Goal: Information Seeking & Learning: Learn about a topic

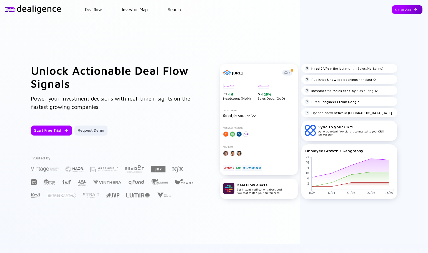
click at [397, 11] on div "Go to App" at bounding box center [407, 9] width 31 height 9
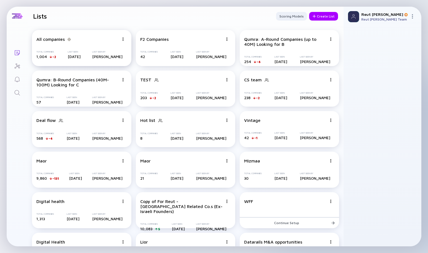
click at [53, 37] on div "All companies" at bounding box center [50, 39] width 28 height 5
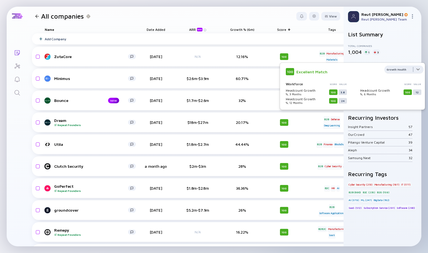
click at [388, 69] on div at bounding box center [404, 71] width 39 height 11
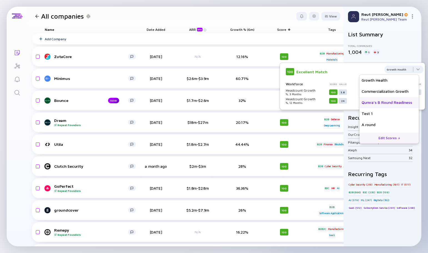
click at [388, 105] on div "Qumra's B Round Readiness" at bounding box center [390, 102] width 60 height 11
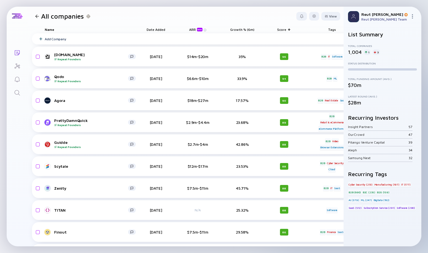
click at [288, 31] on div "Score" at bounding box center [284, 30] width 31 height 8
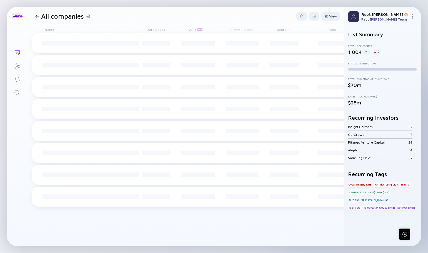
click at [288, 31] on div "Score" at bounding box center [284, 30] width 31 height 8
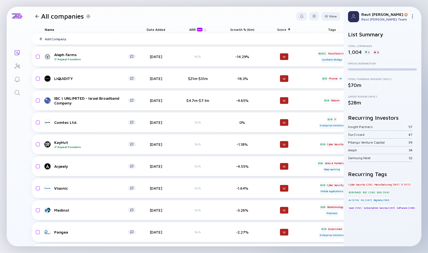
click at [285, 29] on div "Score" at bounding box center [284, 30] width 31 height 8
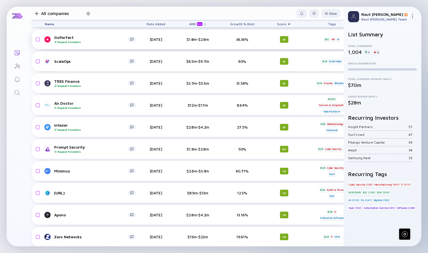
scroll to position [528, 0]
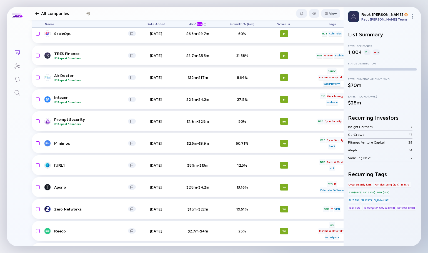
click at [36, 14] on div at bounding box center [37, 14] width 4 height 4
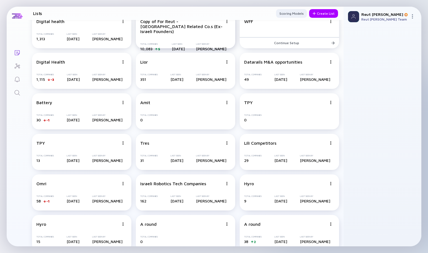
scroll to position [195, 0]
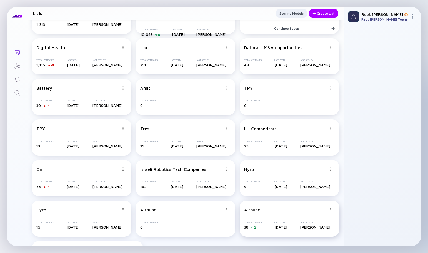
click at [254, 210] on div "A round" at bounding box center [252, 209] width 16 height 5
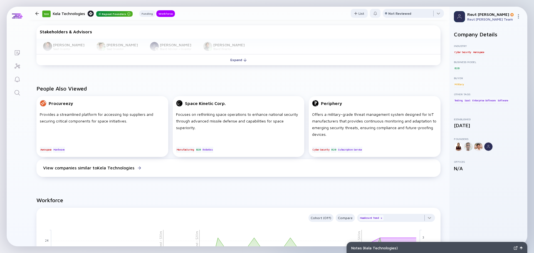
scroll to position [222, 0]
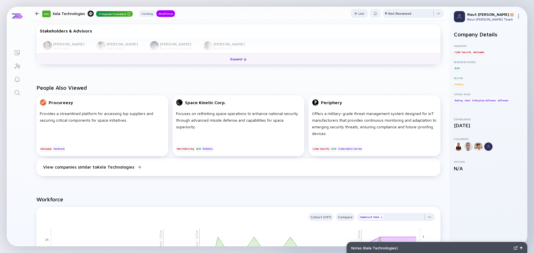
click at [201, 58] on button "Expand" at bounding box center [238, 58] width 404 height 11
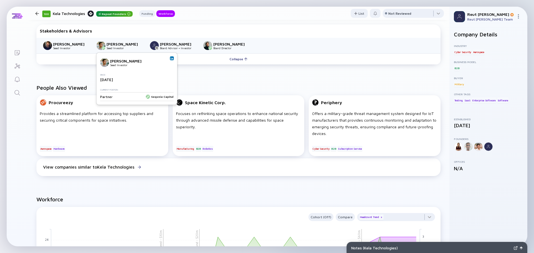
click at [172, 59] on img at bounding box center [171, 58] width 3 height 3
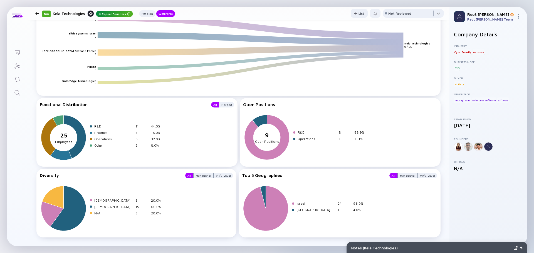
scroll to position [628, 0]
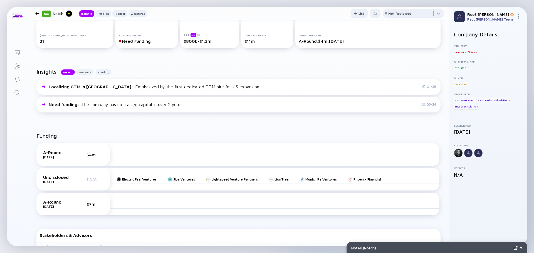
scroll to position [139, 0]
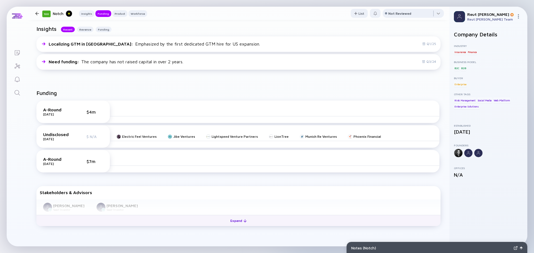
click at [169, 222] on button "Expand" at bounding box center [238, 220] width 404 height 11
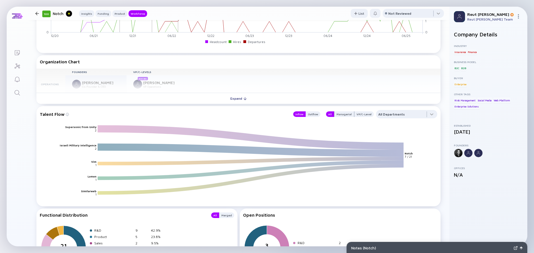
scroll to position [640, 0]
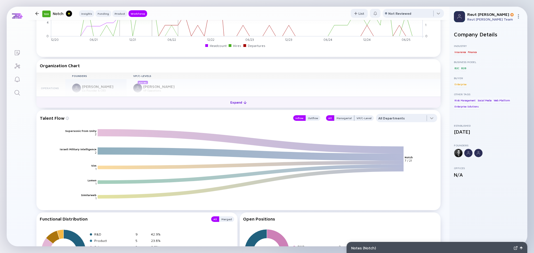
click at [200, 105] on button "Expand" at bounding box center [238, 102] width 404 height 11
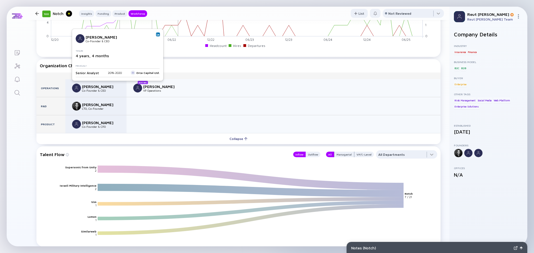
click at [157, 36] on img at bounding box center [158, 34] width 3 height 3
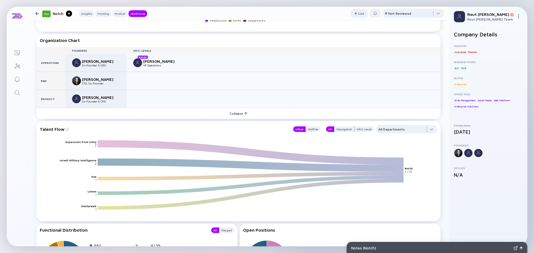
scroll to position [637, 0]
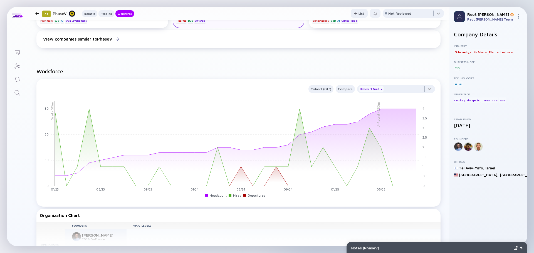
scroll to position [417, 0]
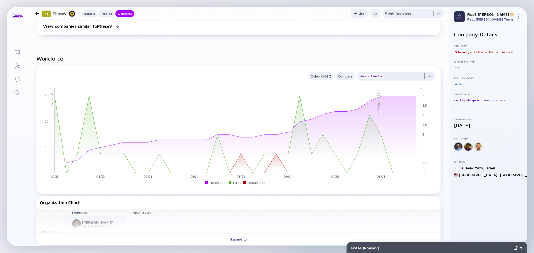
click at [418, 77] on div at bounding box center [396, 77] width 78 height 11
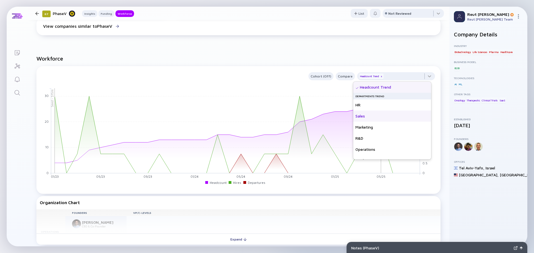
click at [372, 121] on div "Sales" at bounding box center [392, 116] width 78 height 11
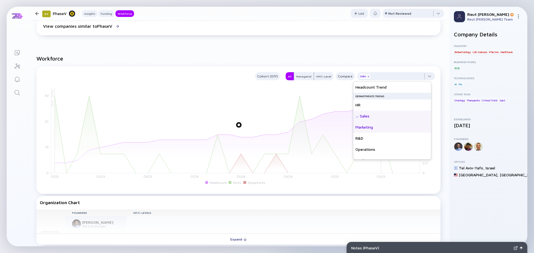
click at [373, 128] on div "Marketing" at bounding box center [392, 127] width 78 height 11
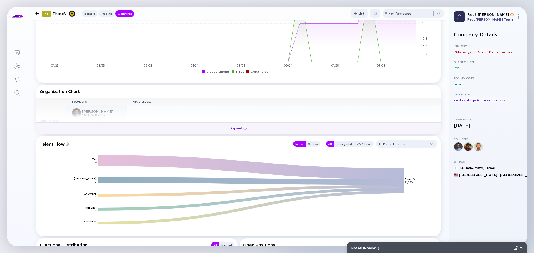
click at [216, 125] on button "Expand" at bounding box center [238, 128] width 404 height 11
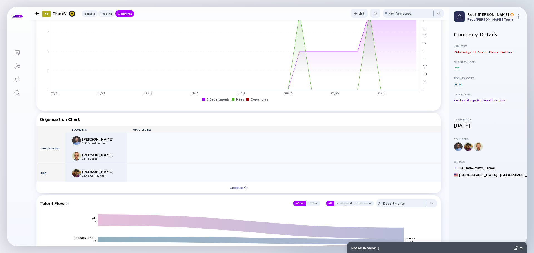
scroll to position [334, 0]
